Goal: Task Accomplishment & Management: Manage account settings

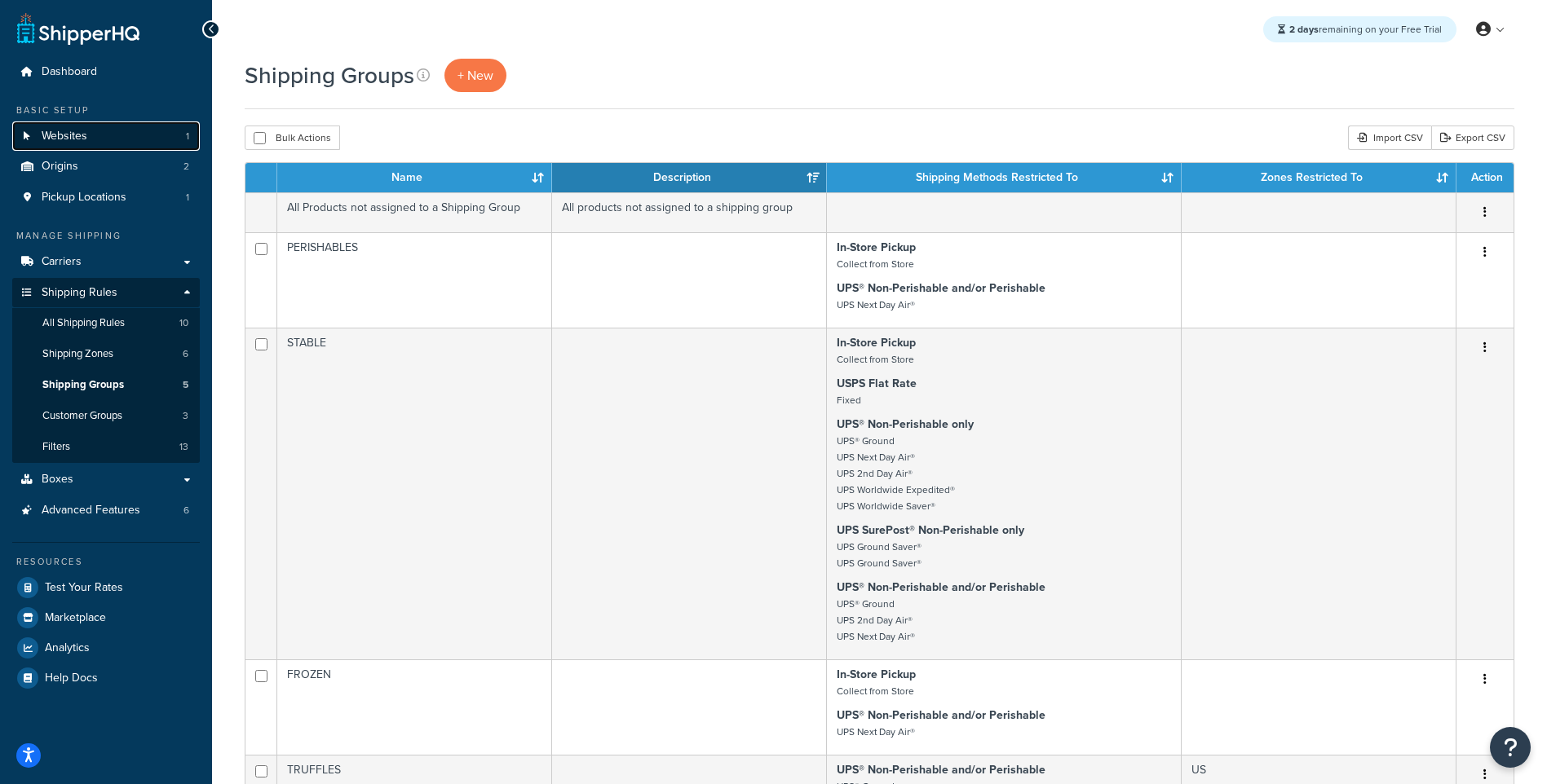
click at [121, 148] on link "Websites 1" at bounding box center [105, 136] width 188 height 30
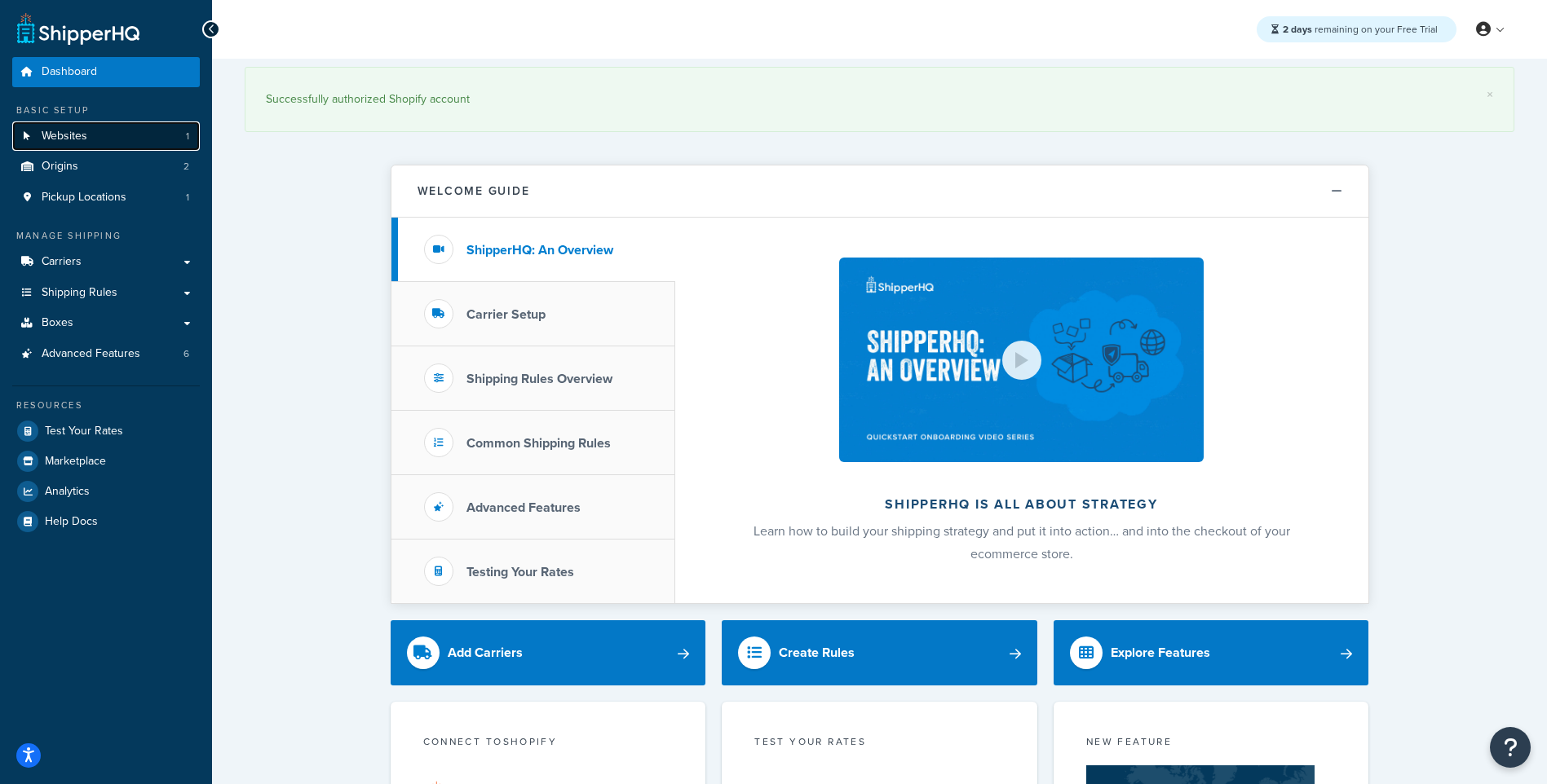
click at [81, 139] on span "Websites" at bounding box center [64, 136] width 46 height 14
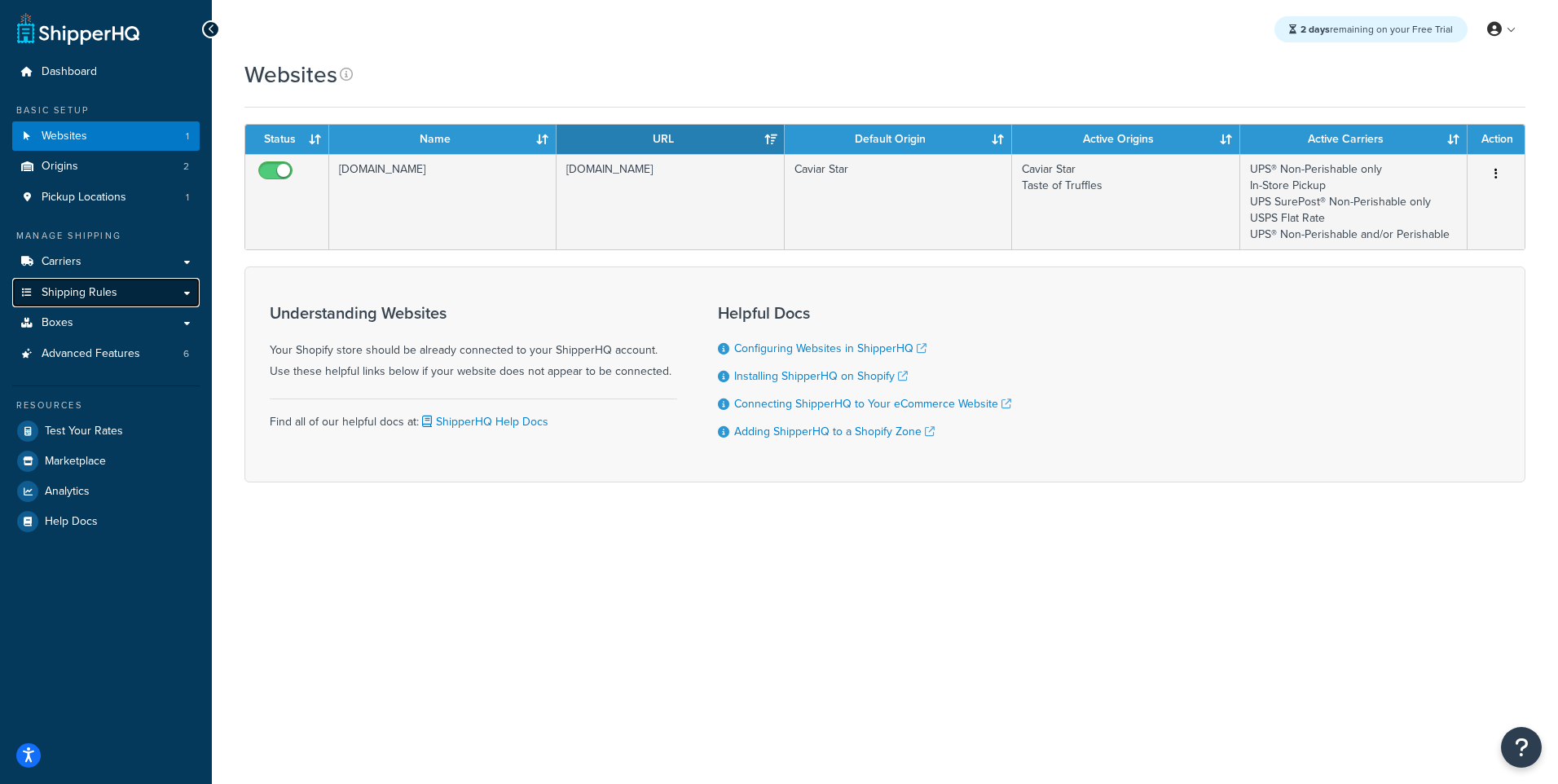
click at [93, 282] on link "Shipping Rules" at bounding box center [105, 292] width 188 height 30
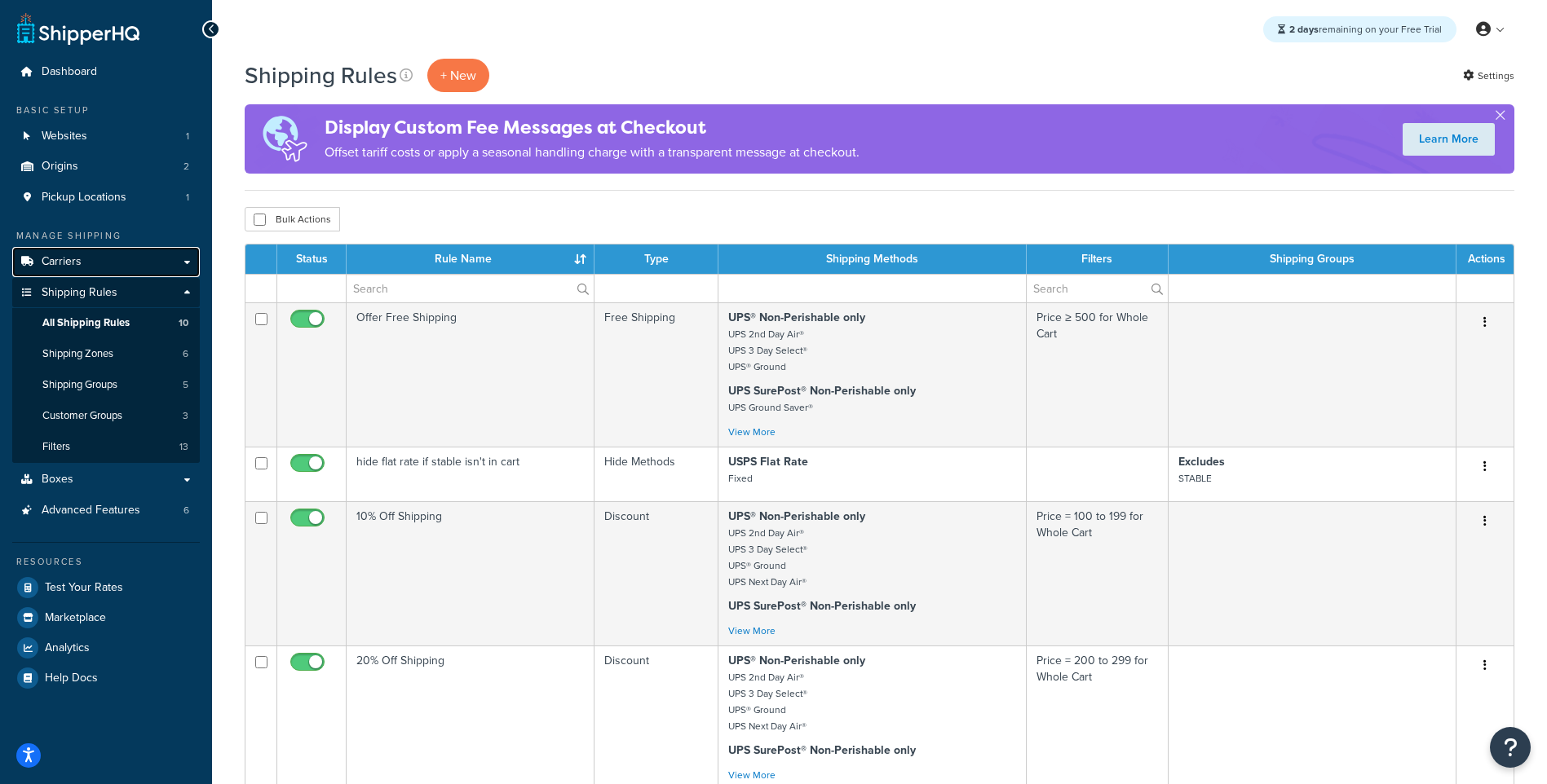
click at [100, 258] on link "Carriers" at bounding box center [105, 262] width 188 height 30
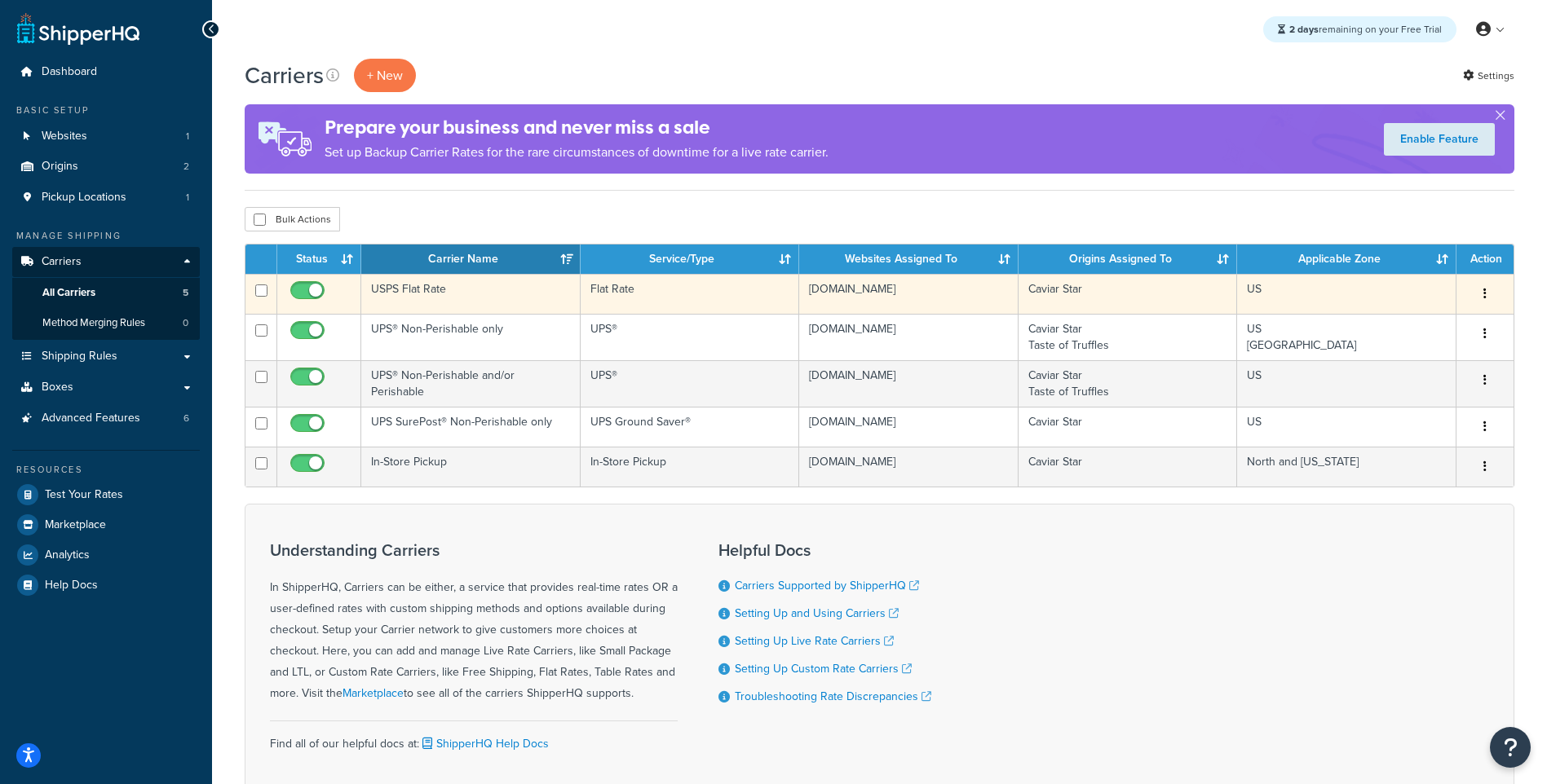
click at [1432, 295] on td "US" at bounding box center [1346, 294] width 219 height 40
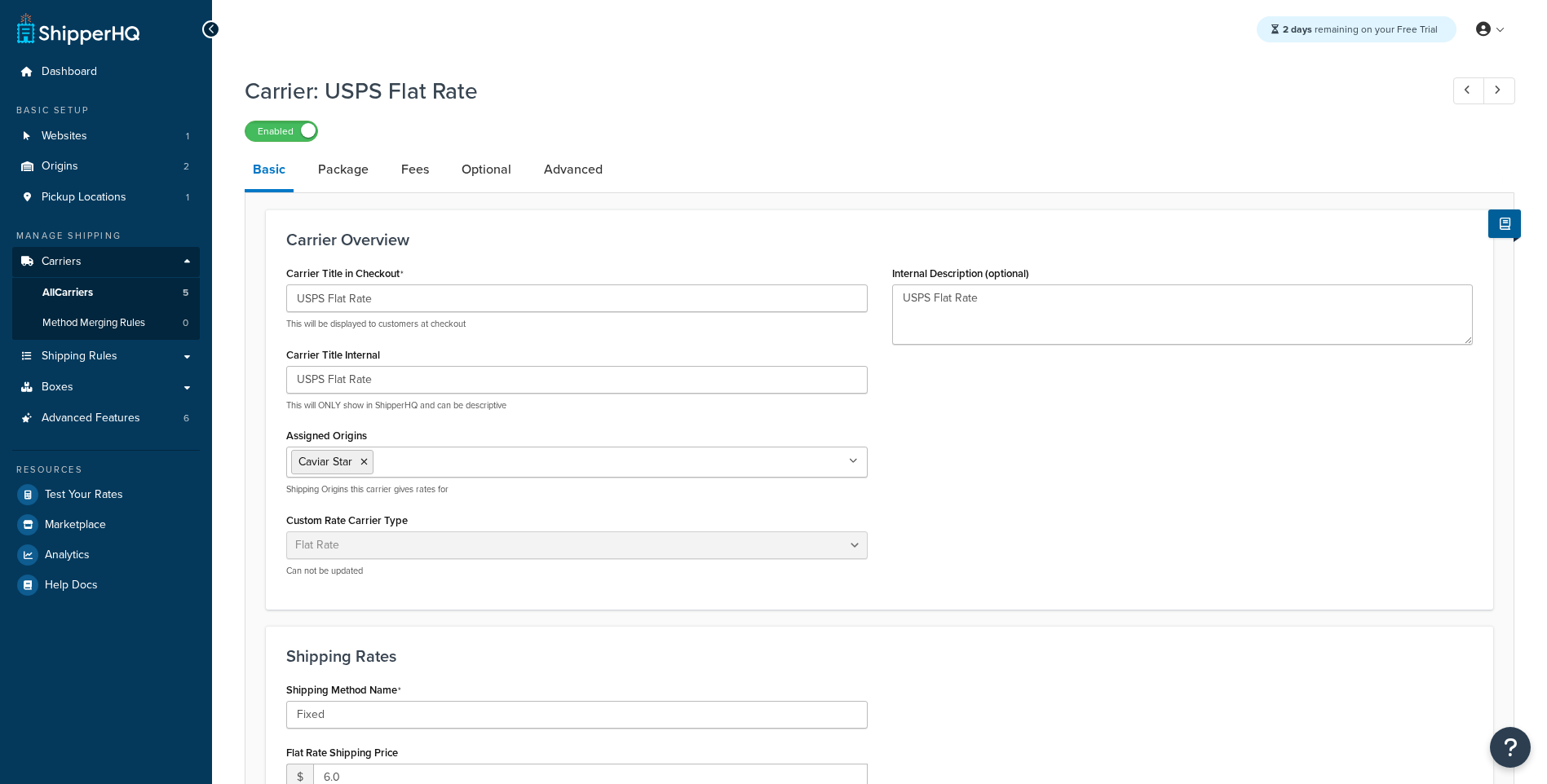
select select "flat"
click at [89, 351] on span "Shipping Rules" at bounding box center [79, 356] width 76 height 14
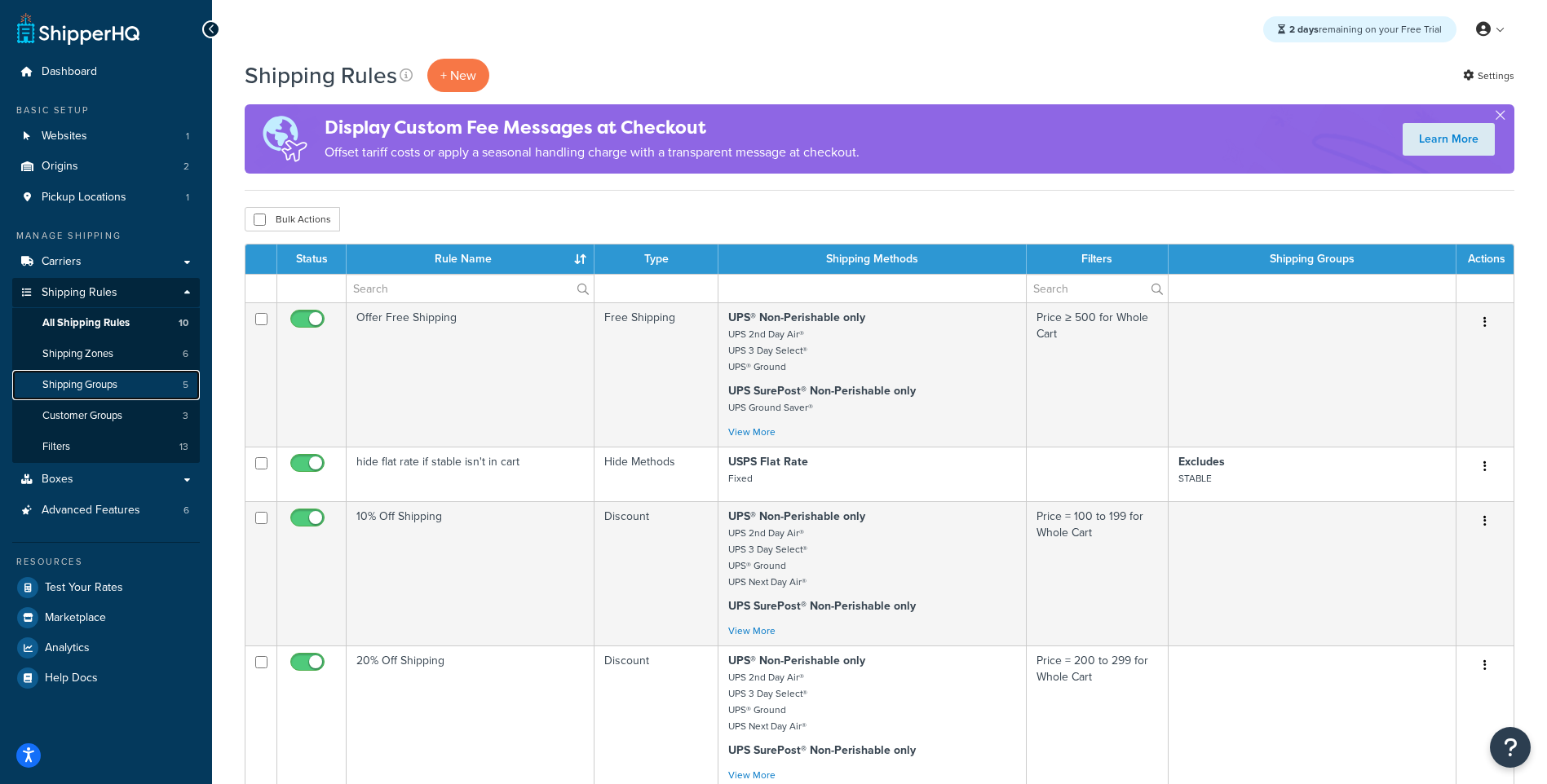
click at [101, 388] on span "Shipping Groups" at bounding box center [80, 385] width 75 height 14
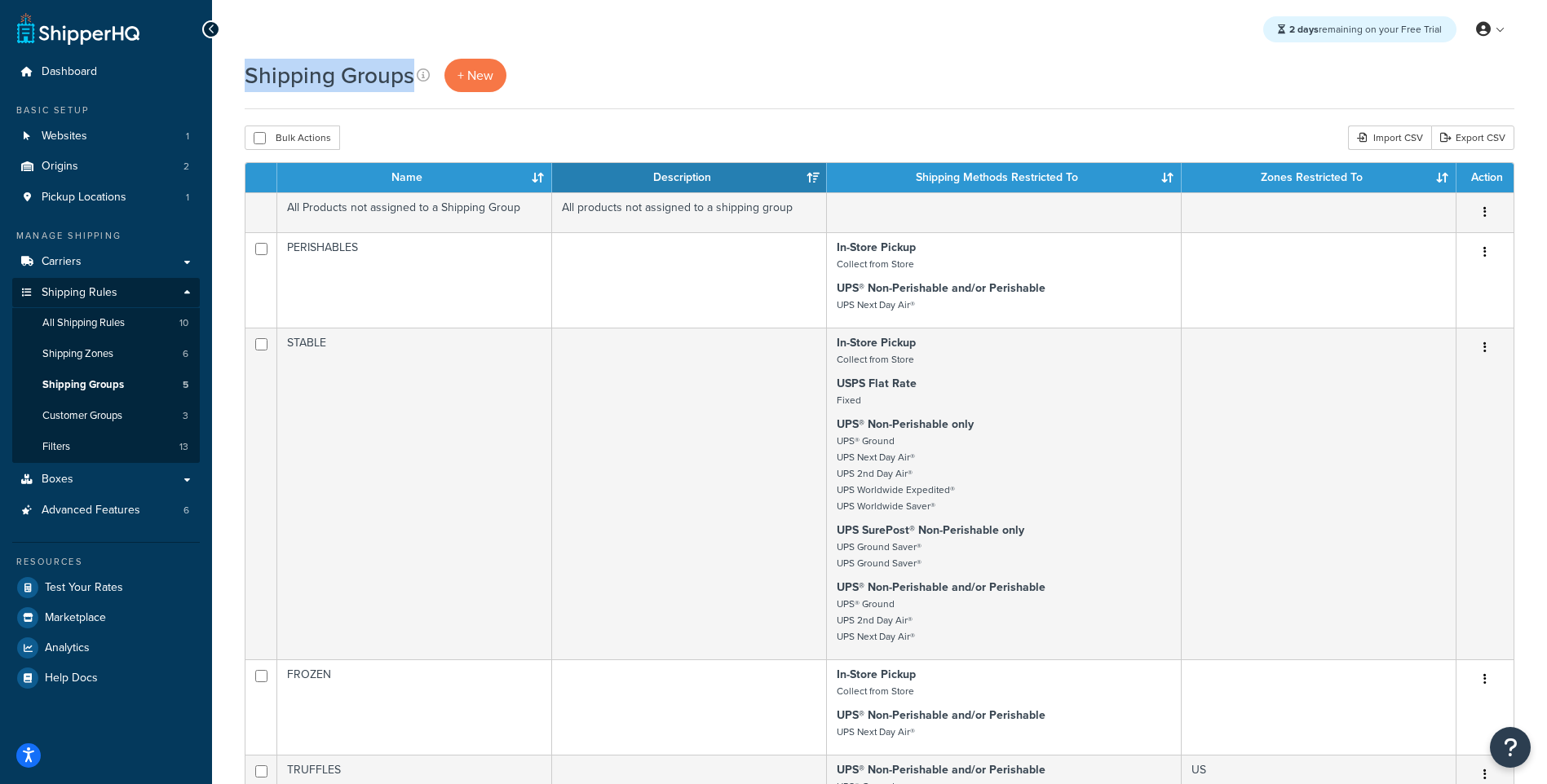
drag, startPoint x: 251, startPoint y: 71, endPoint x: 411, endPoint y: 64, distance: 160.2
click at [411, 64] on h1 "Shipping Groups" at bounding box center [329, 75] width 170 height 32
copy h1 "Shipping Groups"
